Goal: Information Seeking & Learning: Obtain resource

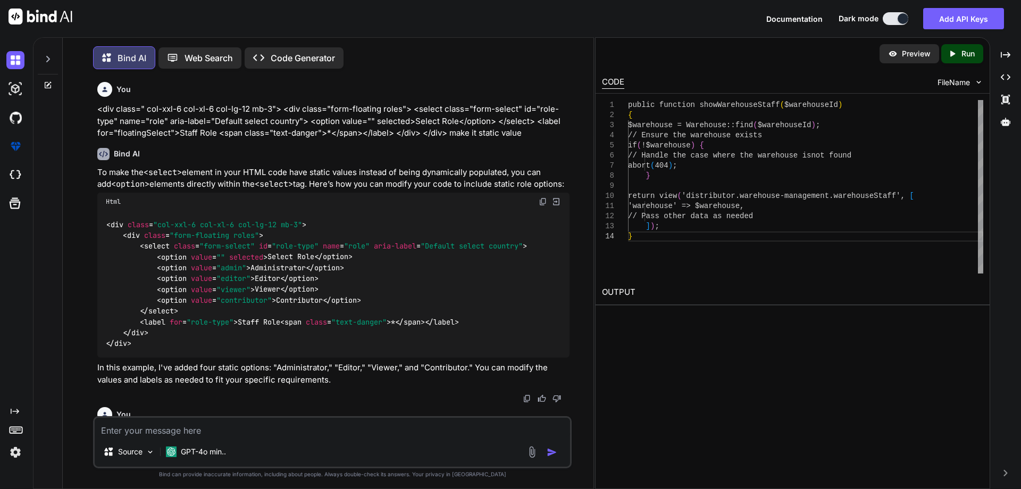
scroll to position [2261, 0]
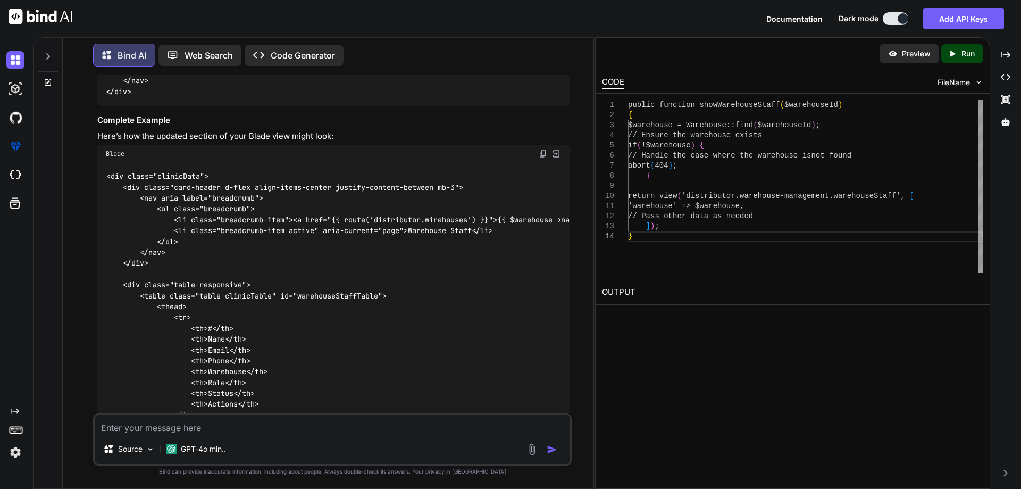
drag, startPoint x: 0, startPoint y: 0, endPoint x: 187, endPoint y: 432, distance: 471.2
click at [187, 433] on div "Source GPT-4o min.." at bounding box center [332, 439] width 479 height 52
click at [187, 432] on textarea at bounding box center [333, 424] width 476 height 19
paste textarea "<div class="modal fade add-clinic-modal" id="addWareStaff" tabindex="-1" aria-l…"
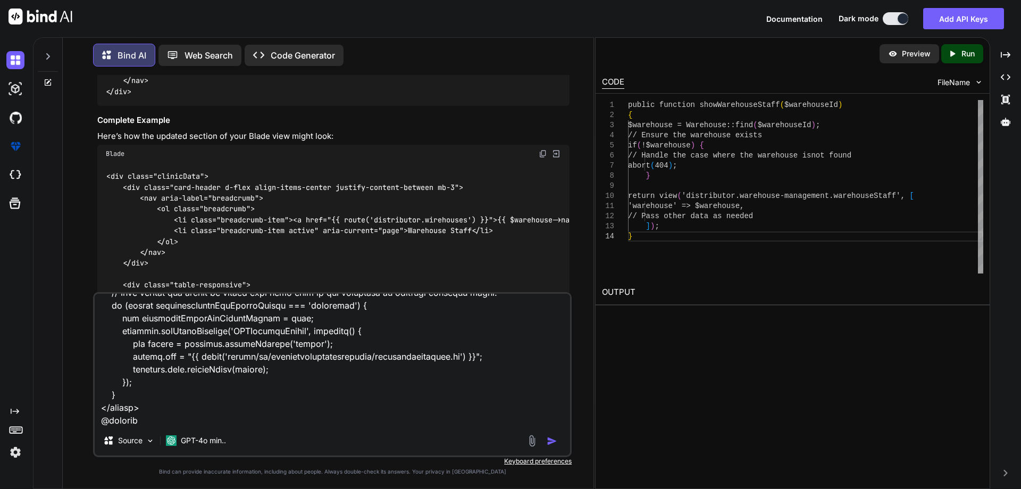
scroll to position [1011, 0]
paste textarea "$(document).ready(function ($) { // Phone number formatting $(document).on('inp…"
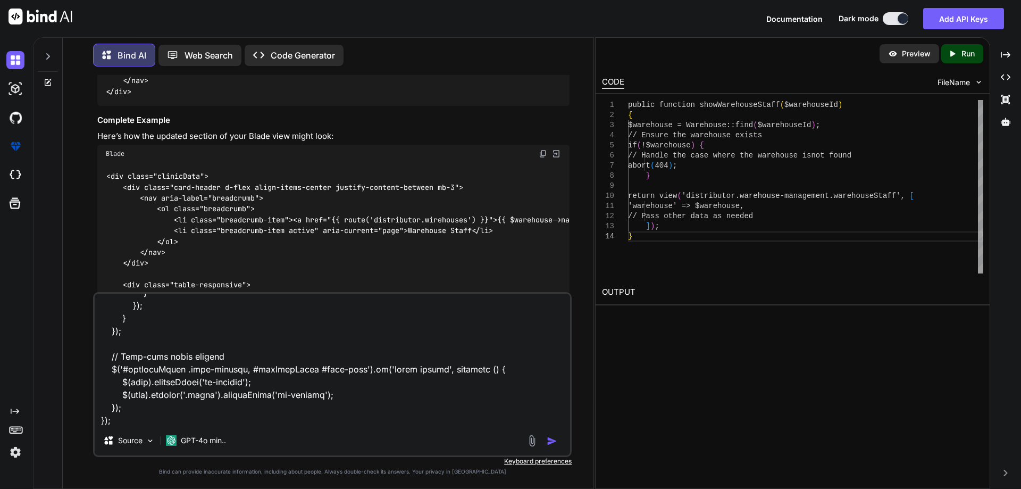
scroll to position [2836, 0]
paste textarea "<?php namespace App\Http\Controllers\Warehouse; use App\Models\Role; use App\Mo…"
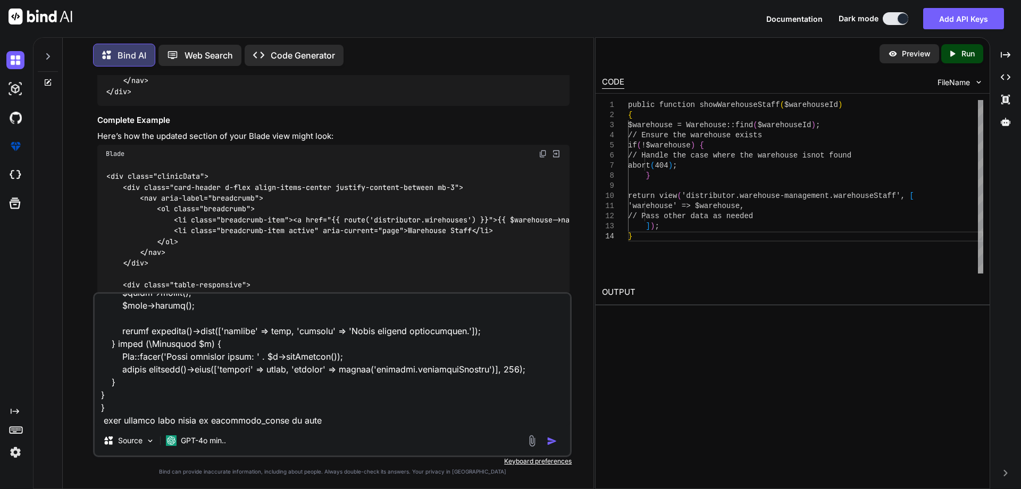
type textarea "<div class="modal fade add-clinic-modal" id="addWareStaff" tabindex="-1" aria-l…"
click at [550, 439] on img "button" at bounding box center [552, 441] width 11 height 11
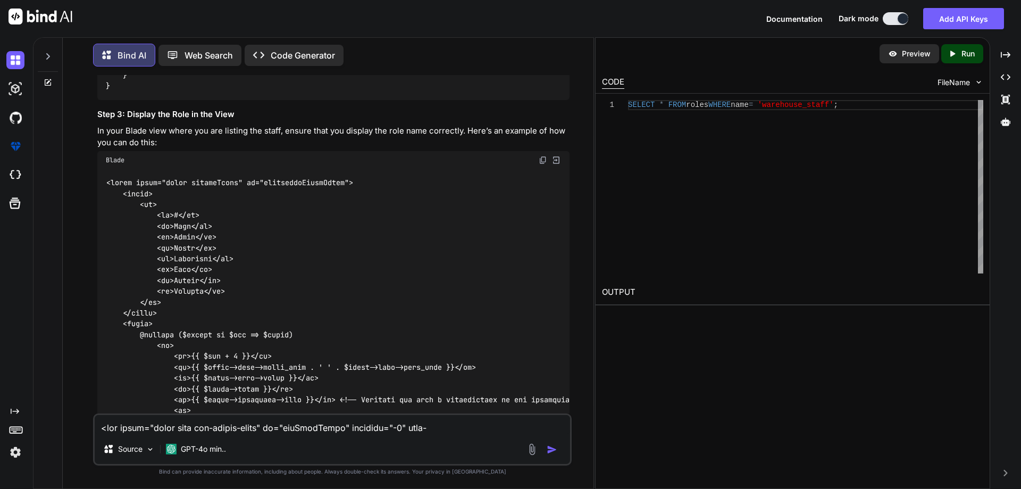
scroll to position [4442, 0]
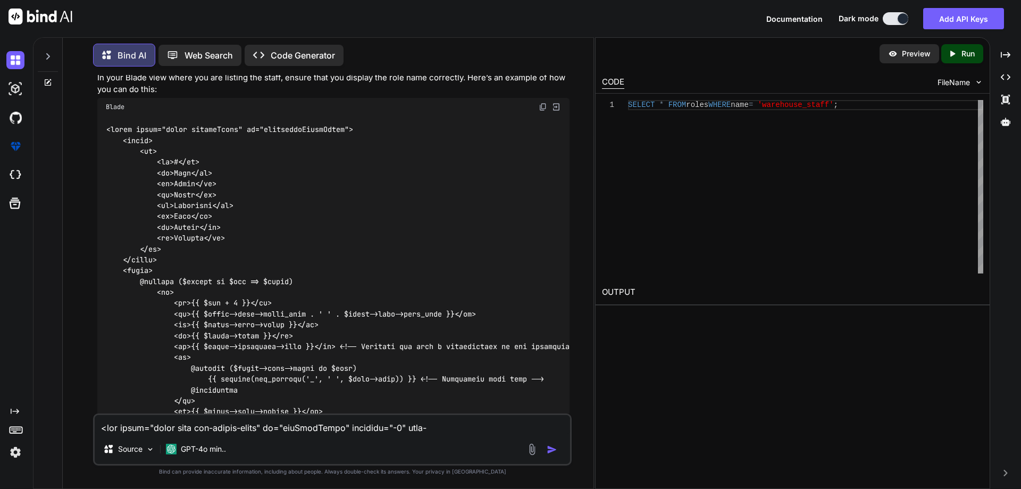
drag, startPoint x: 102, startPoint y: 102, endPoint x: 122, endPoint y: 274, distance: 174.1
copy code "public function index ( ) { try { // Fetch staff created by the current warehou…"
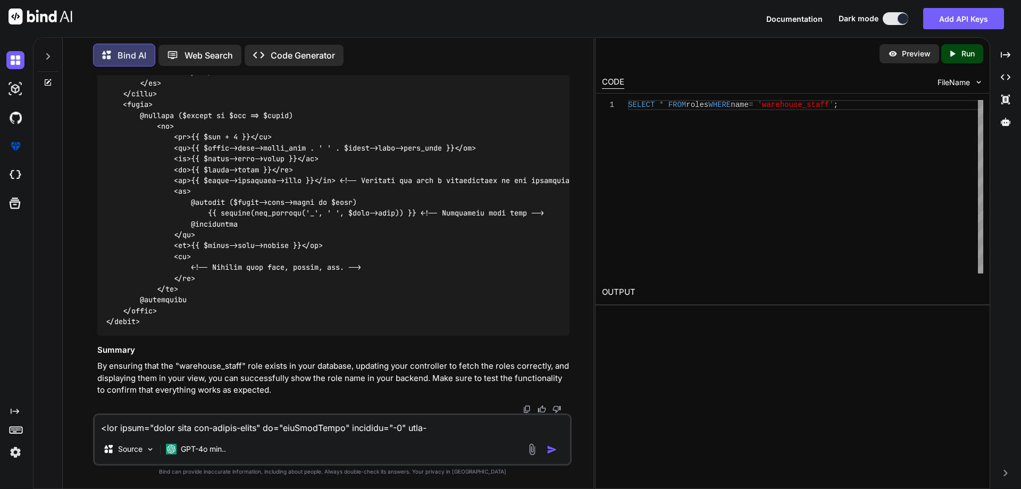
scroll to position [4814, 0]
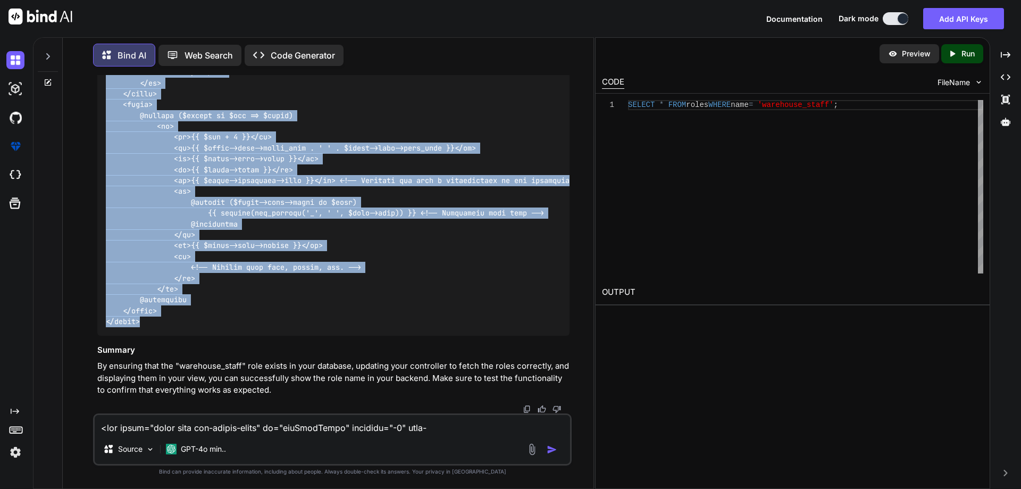
drag, startPoint x: 102, startPoint y: 166, endPoint x: 160, endPoint y: 368, distance: 209.1
click at [160, 336] on div at bounding box center [333, 143] width 472 height 386
copy code "<table class="table clinicTable" id="warehouseStaffTable"> <thead> <tr> <th>#</…"
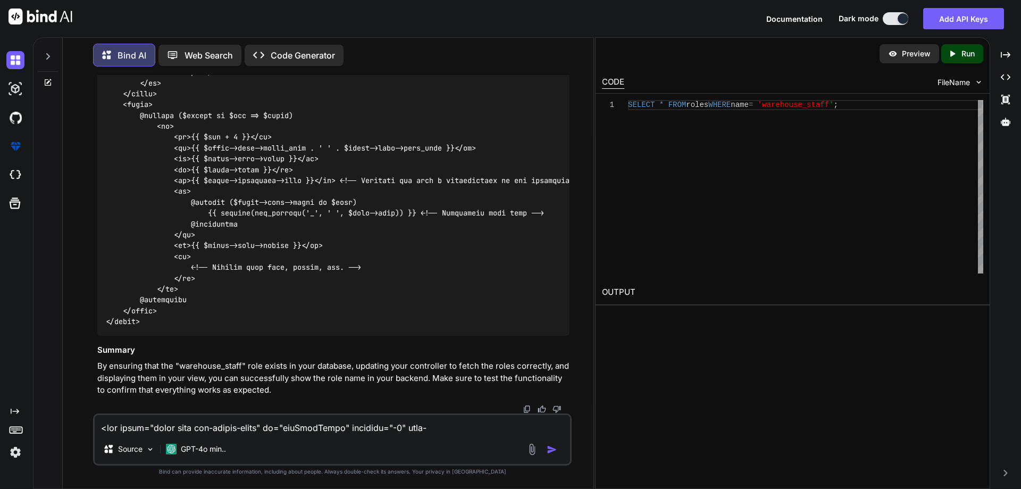
click at [205, 430] on textarea at bounding box center [333, 424] width 476 height 19
paste textarea "@extends('layouts.warehouse') @section('title', 'Manage Staff') @push('style') …"
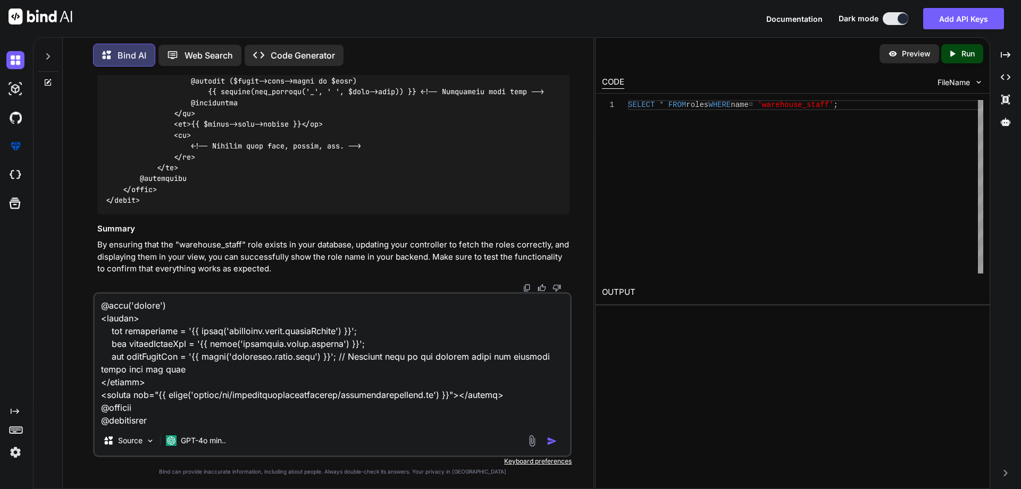
scroll to position [869, 0]
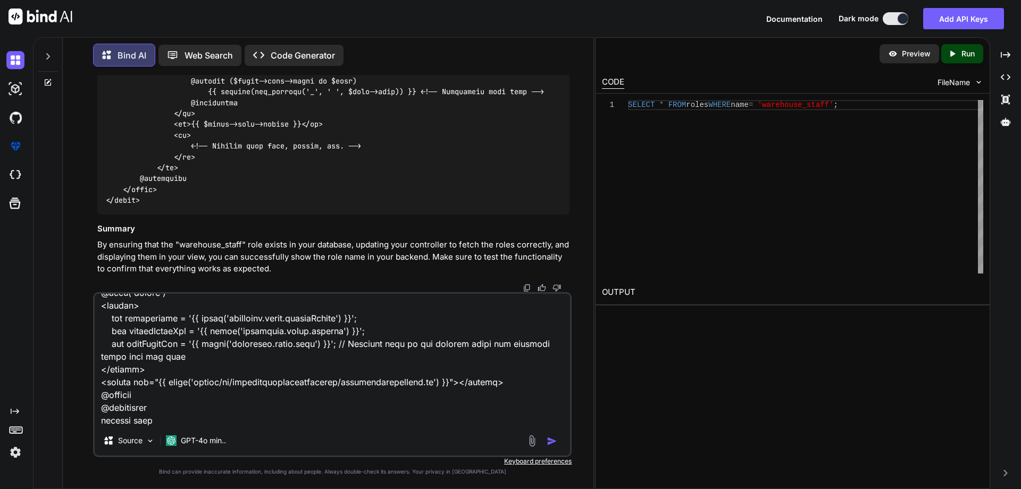
type textarea "@extends('layouts.warehouse') @section('title', 'Manage Staff') @push('style') …"
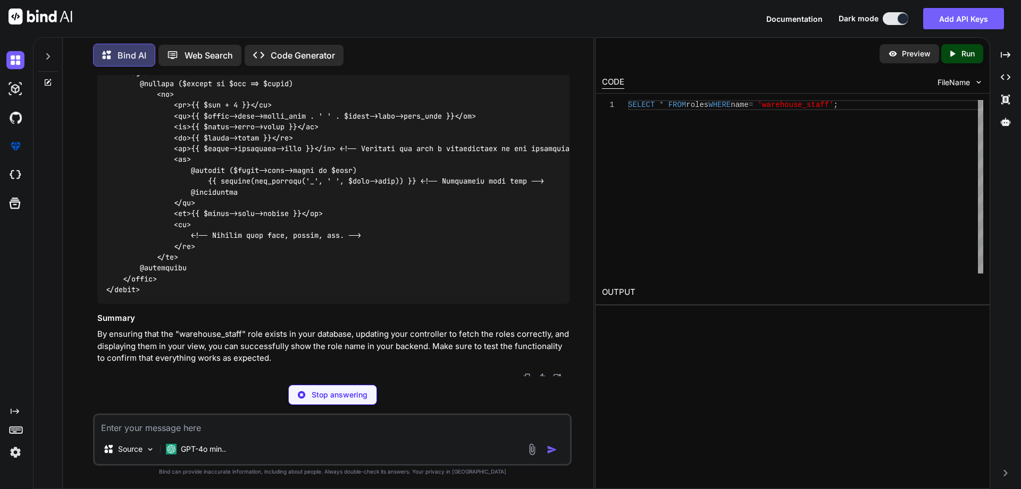
scroll to position [4746, 0]
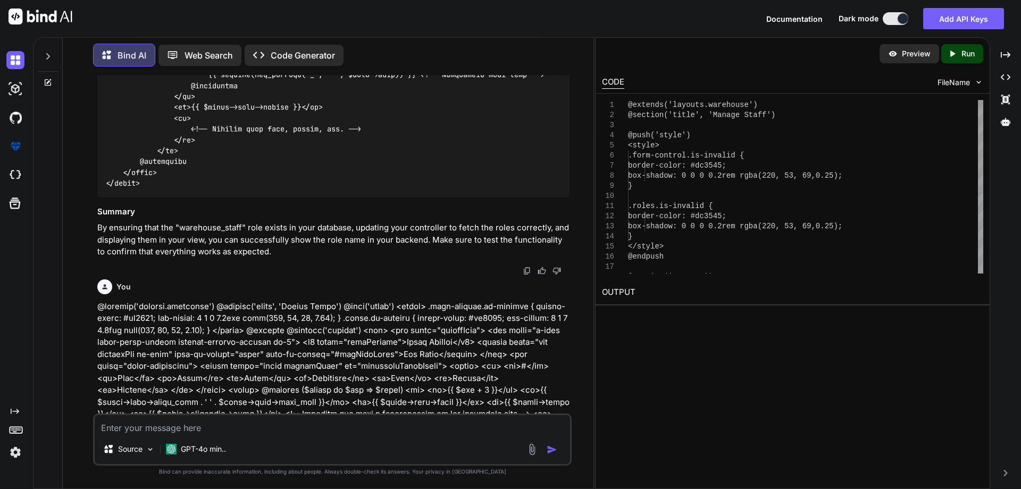
drag, startPoint x: 137, startPoint y: 228, endPoint x: 303, endPoint y: 233, distance: 166.0
click at [303, 197] on div at bounding box center [333, 5] width 472 height 386
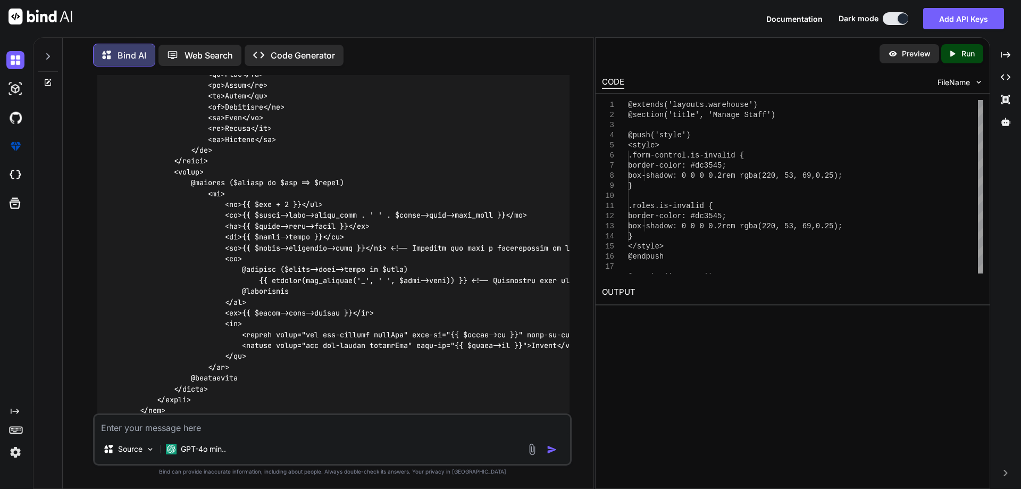
scroll to position [5490, 0]
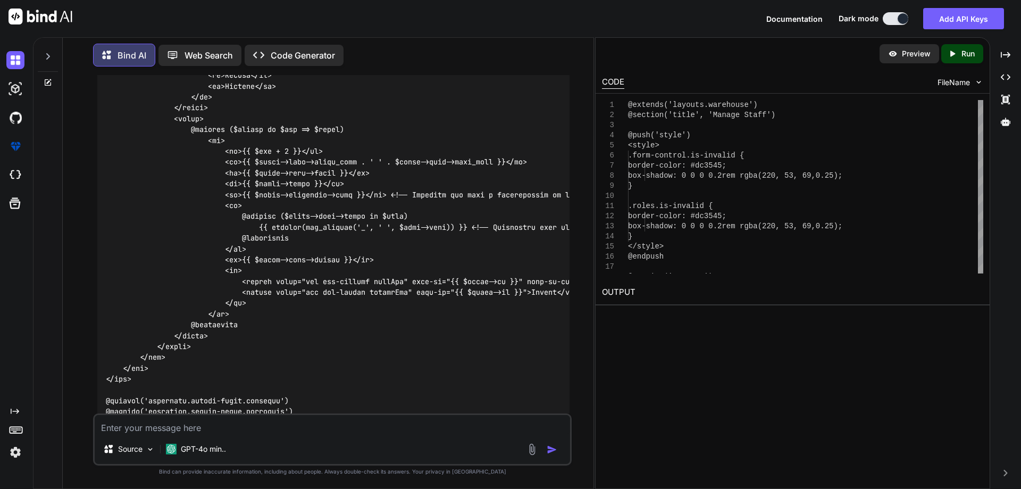
scroll to position [5863, 0]
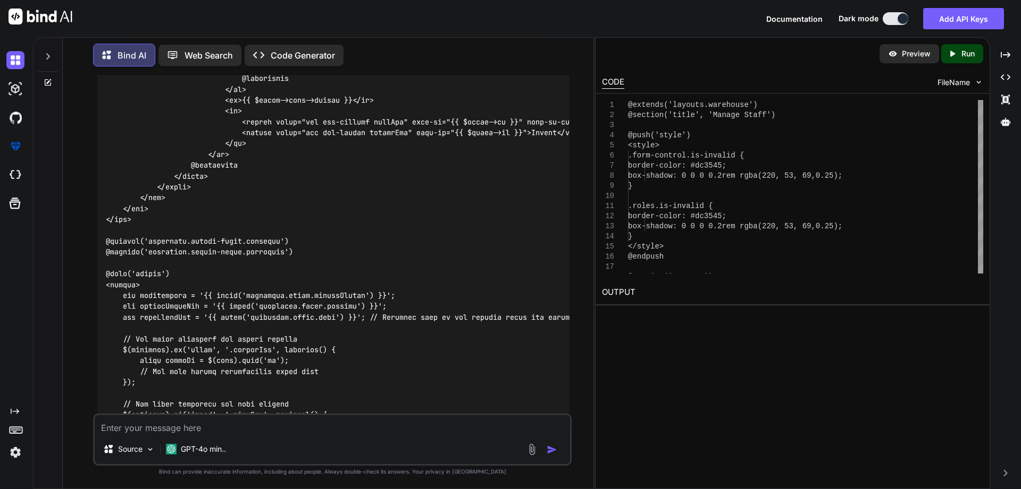
drag, startPoint x: 187, startPoint y: 218, endPoint x: 360, endPoint y: 219, distance: 172.9
click at [360, 219] on div at bounding box center [333, 18] width 472 height 971
copy code "@foreach ($staffs as $key => $staff)"
click at [421, 223] on div at bounding box center [333, 18] width 472 height 971
drag, startPoint x: 238, startPoint y: 304, endPoint x: 294, endPoint y: 326, distance: 59.8
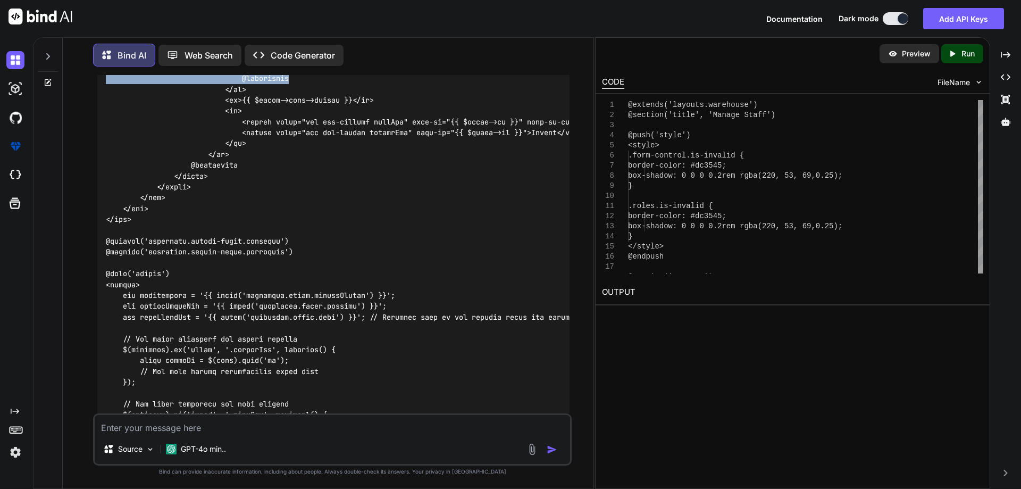
click at [294, 326] on div at bounding box center [333, 18] width 472 height 971
drag, startPoint x: 219, startPoint y: 293, endPoint x: 268, endPoint y: 334, distance: 63.4
click at [268, 334] on div at bounding box center [333, 18] width 472 height 971
copy code "<td> @foreach ($staff->user->roles as $role) {{ ucwords(str_replace('_', ' ', $…"
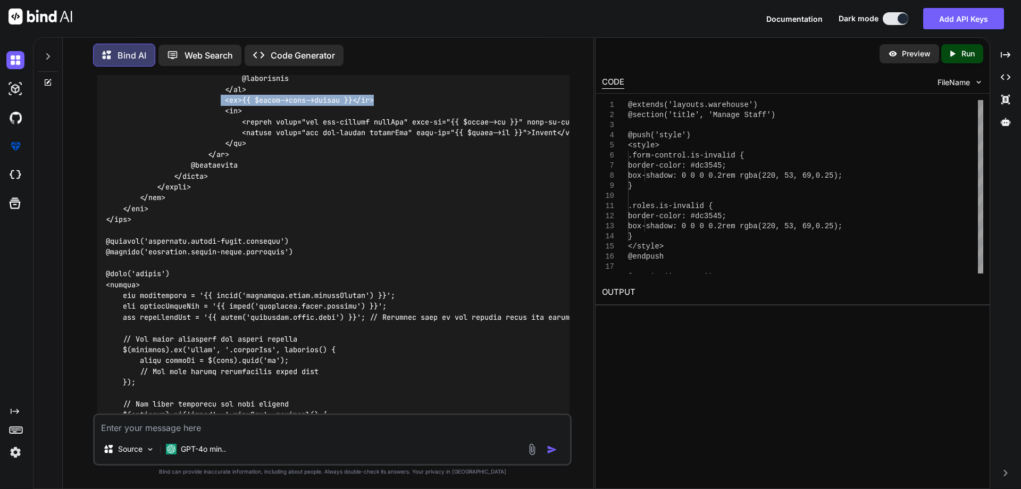
drag, startPoint x: 221, startPoint y: 348, endPoint x: 394, endPoint y: 345, distance: 172.4
click at [394, 345] on div at bounding box center [333, 18] width 472 height 971
copy code "<td>{{ $staff->user->status }}</td>"
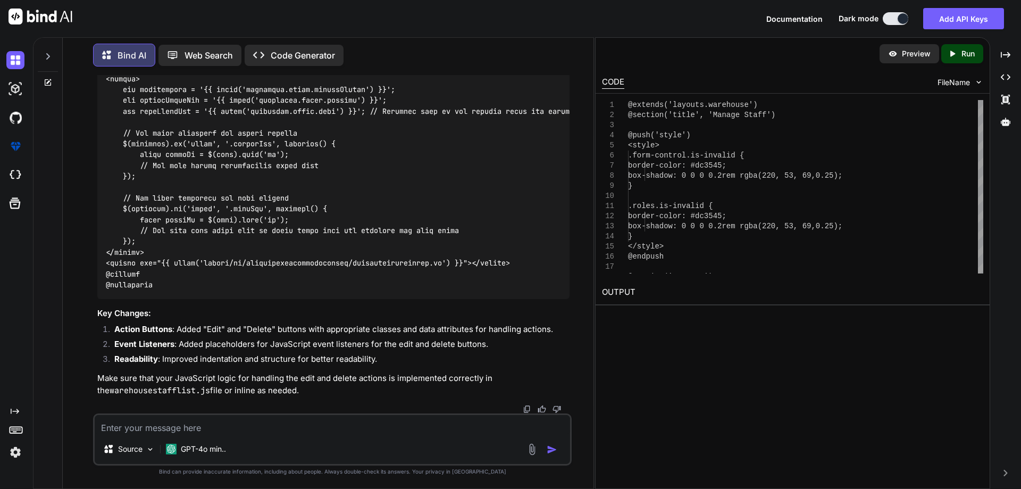
scroll to position [6325, 0]
